Goal: Task Accomplishment & Management: Manage account settings

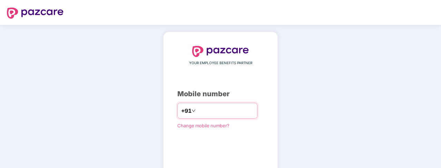
type input "**********"
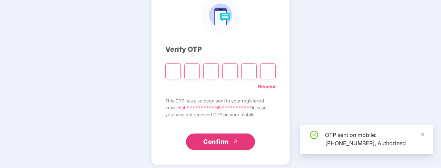
scroll to position [57, 0]
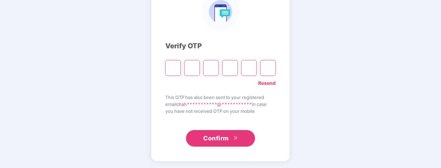
type input "*"
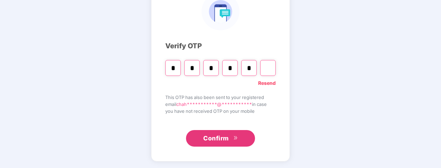
type input "*"
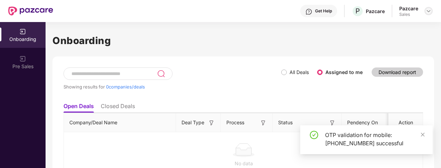
click at [429, 10] on img at bounding box center [429, 11] width 6 height 6
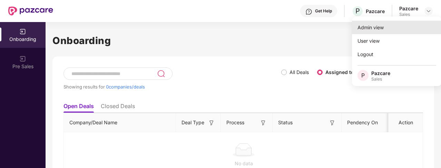
click at [381, 28] on div "Admin view" at bounding box center [397, 27] width 90 height 13
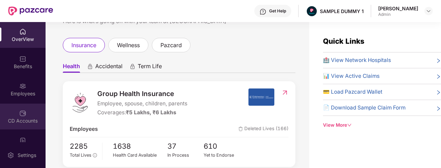
scroll to position [26, 0]
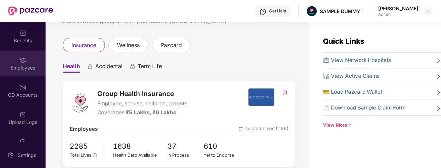
click at [27, 70] on div "Employees" at bounding box center [23, 68] width 46 height 7
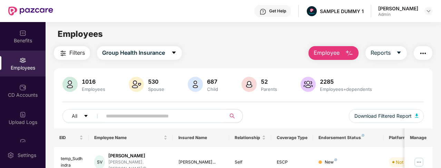
click at [333, 50] on span "Employee" at bounding box center [327, 53] width 26 height 9
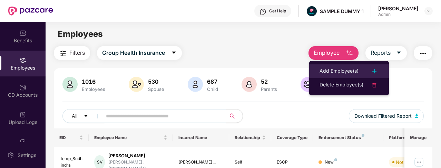
click at [334, 67] on div "Add Employee(s)" at bounding box center [338, 71] width 39 height 8
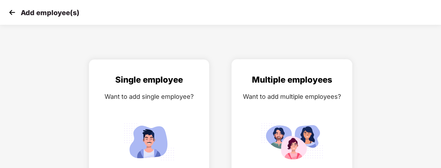
scroll to position [27, 0]
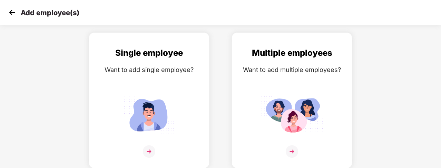
click at [10, 15] on img at bounding box center [12, 12] width 10 height 10
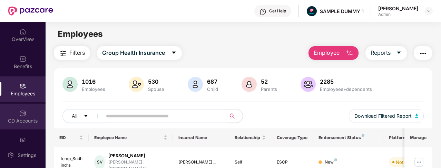
click at [29, 118] on div "CD Accounts" at bounding box center [23, 121] width 46 height 7
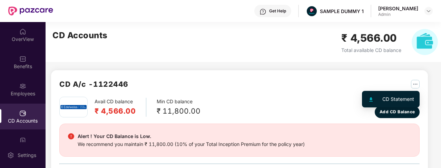
click at [414, 84] on img "button" at bounding box center [415, 84] width 9 height 9
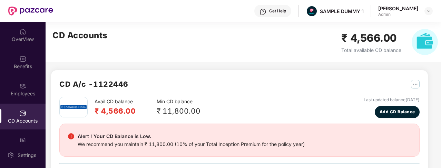
click at [277, 10] on div "Get Help" at bounding box center [277, 11] width 17 height 6
